Goal: Obtain resource: Download file/media

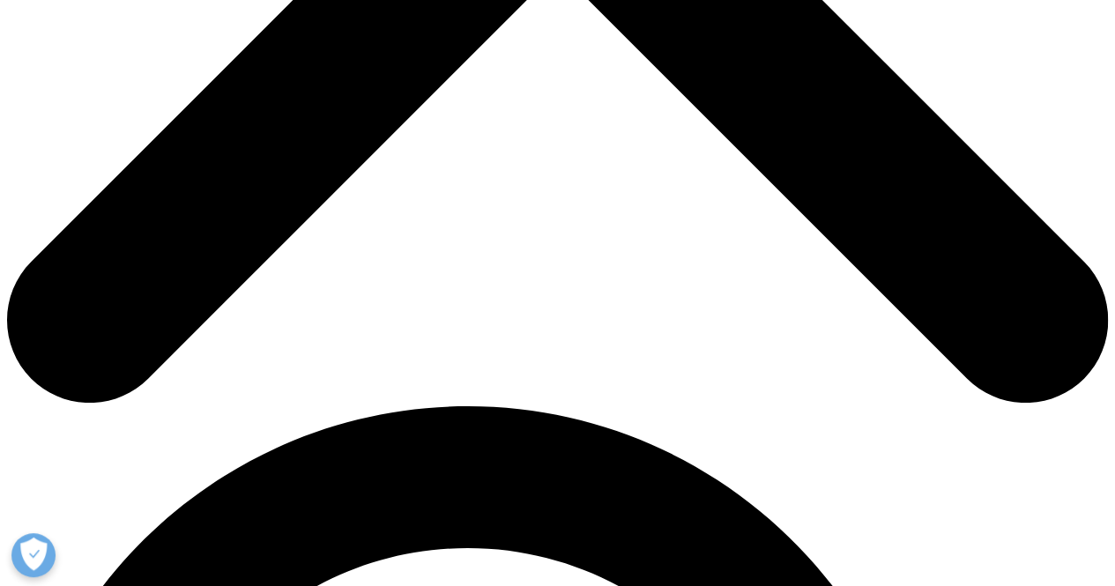
scroll to position [791, 0]
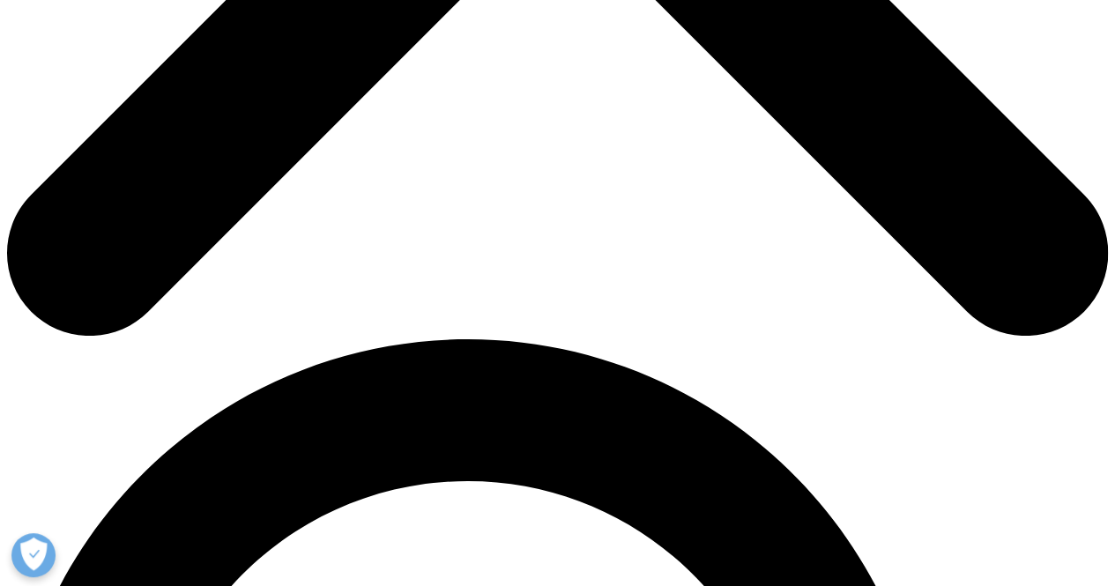
type input "[PERSON_NAME]"
type input "Willbourn"
type input "[PERSON_NAME][EMAIL_ADDRESS][PERSON_NAME][DOMAIN_NAME]"
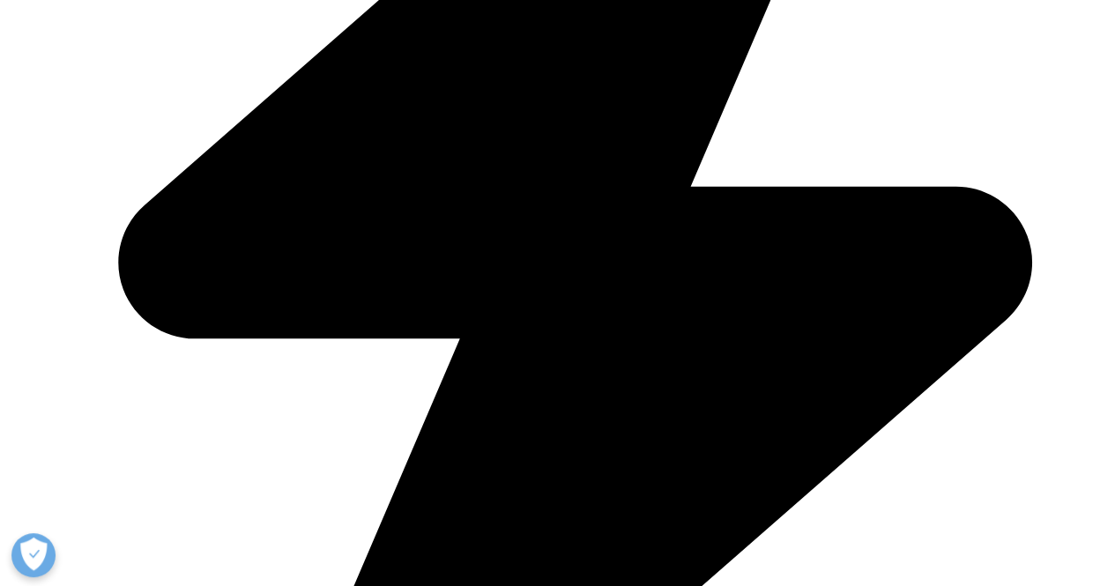
scroll to position [0, 0]
type input "director"
type input "veeva"
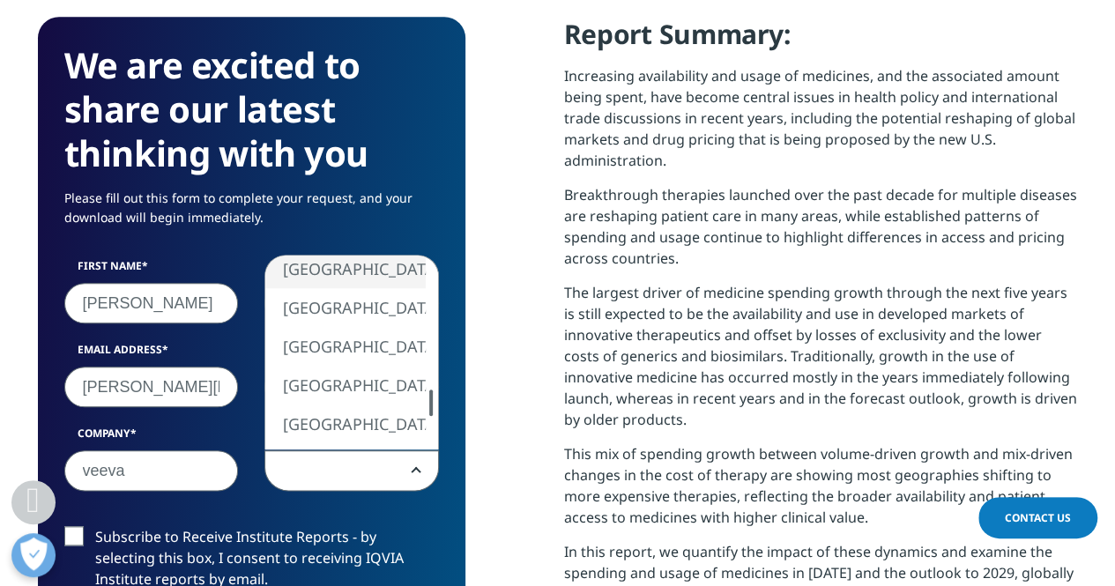
click at [429, 390] on div at bounding box center [431, 403] width 4 height 26
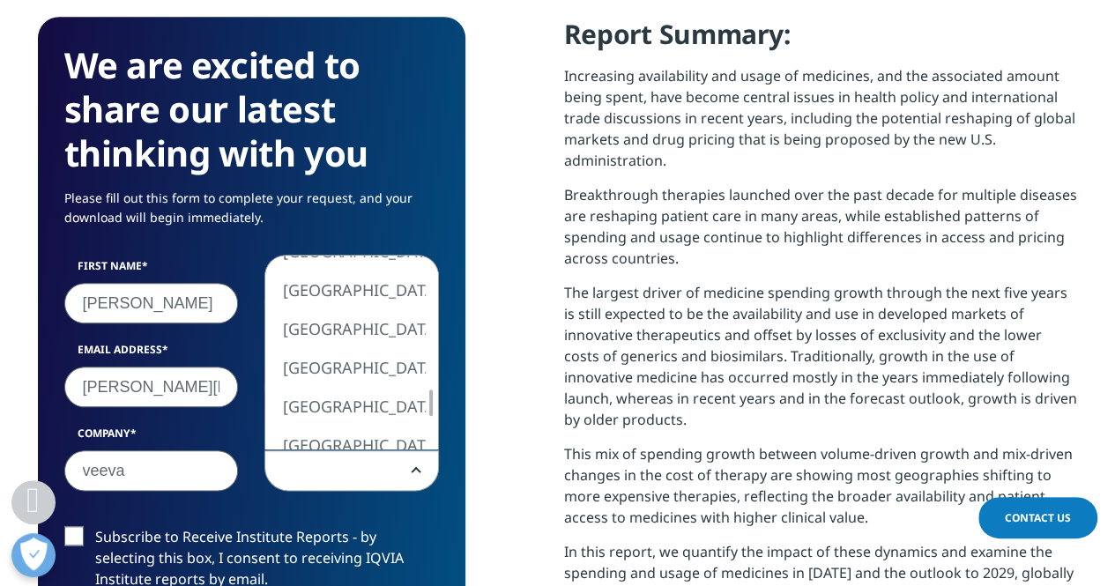
select select "[GEOGRAPHIC_DATA]"
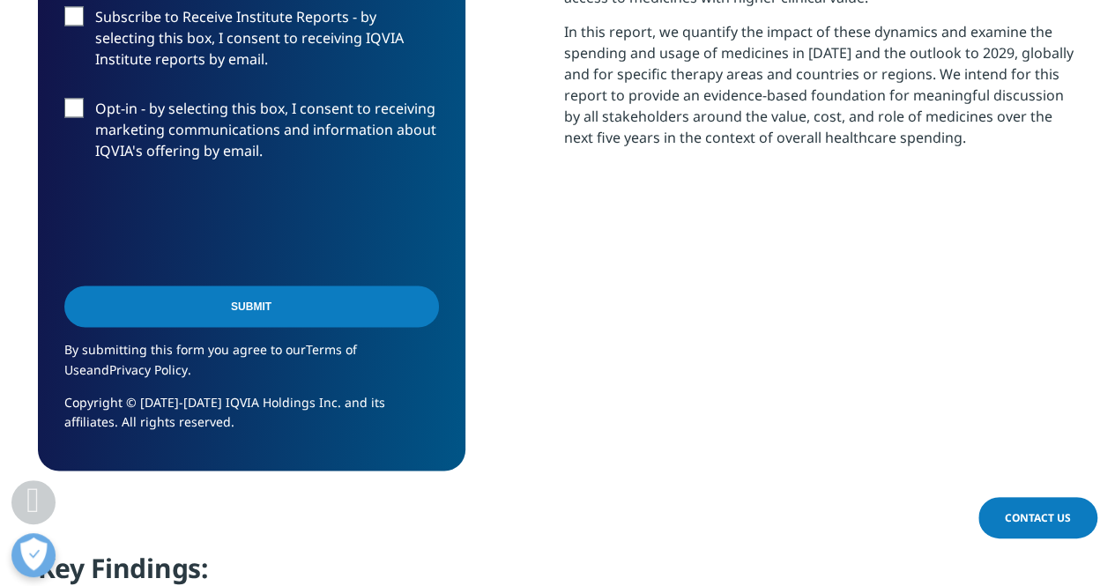
scroll to position [1319, 0]
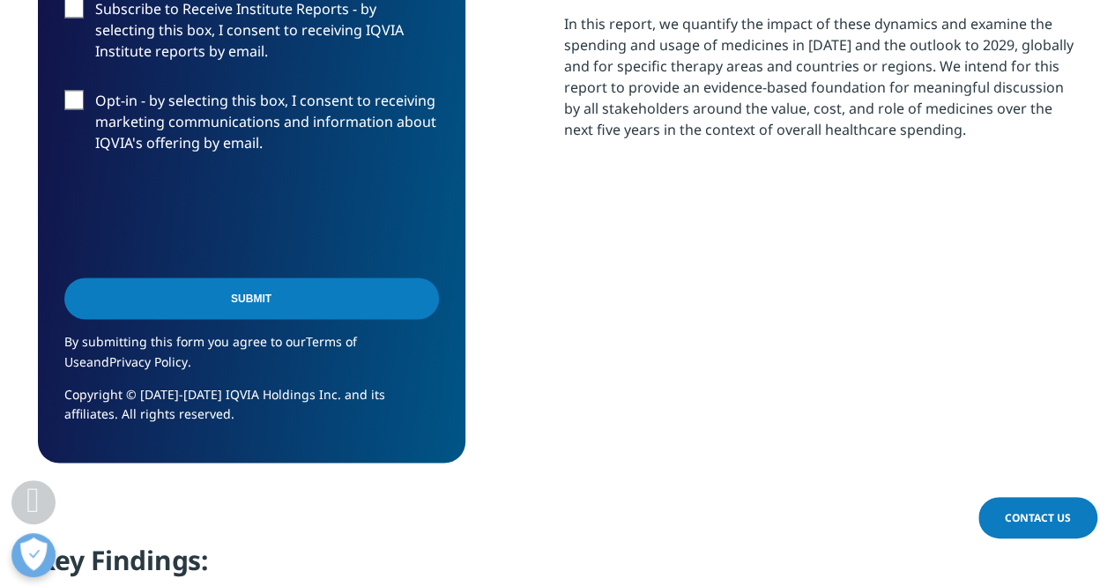
click at [255, 279] on input "Submit" at bounding box center [251, 298] width 375 height 41
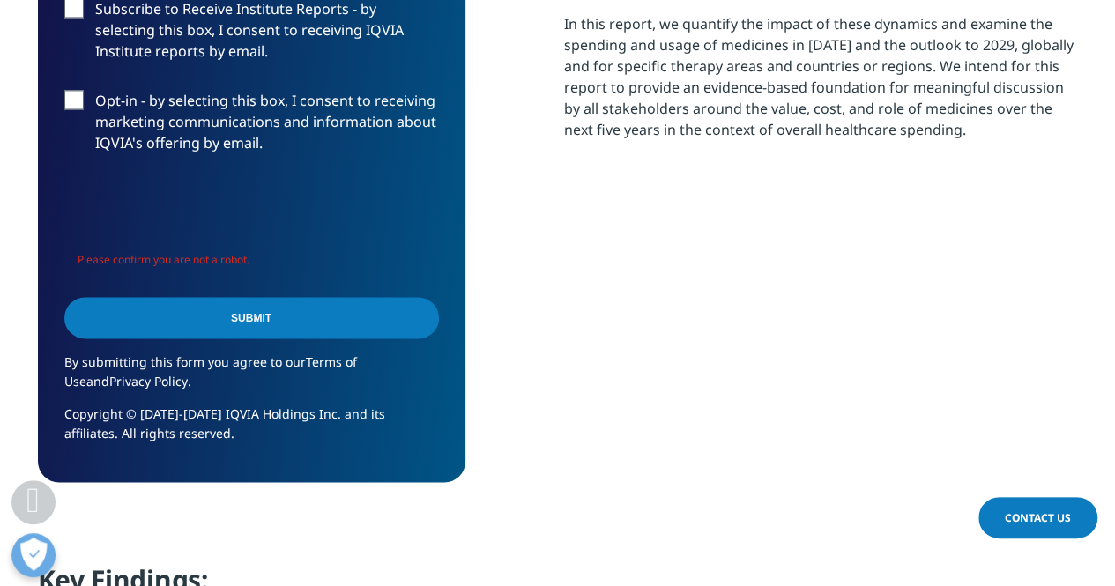
scroll to position [992, 1040]
click at [227, 297] on input "Submit" at bounding box center [251, 317] width 375 height 41
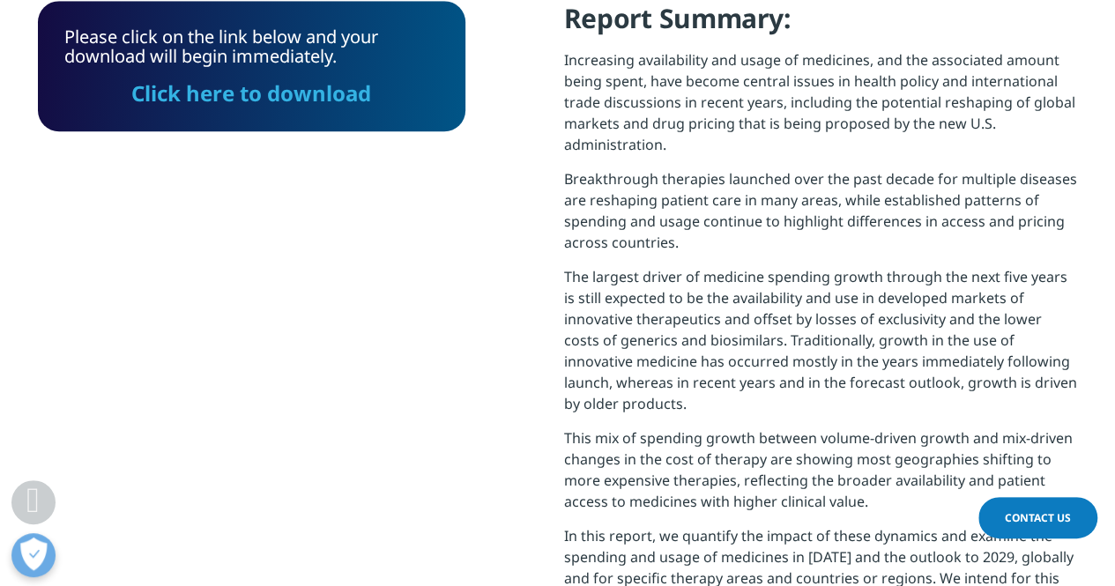
scroll to position [709, 1040]
click at [304, 78] on link "Click here to download" at bounding box center [251, 92] width 240 height 29
